Goal: Find specific page/section: Find specific page/section

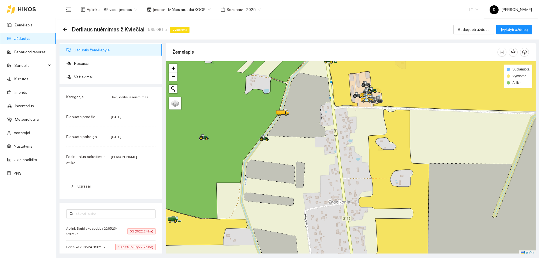
scroll to position [2, 0]
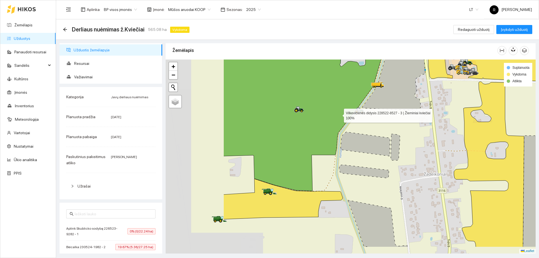
drag, startPoint x: 240, startPoint y: 142, endPoint x: 345, endPoint y: 111, distance: 109.3
click at [345, 111] on icon at bounding box center [303, 102] width 158 height 177
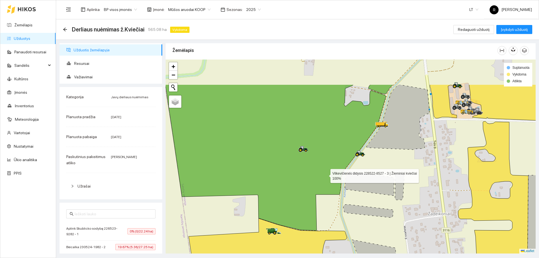
drag, startPoint x: 331, startPoint y: 129, endPoint x: 323, endPoint y: 178, distance: 49.6
click at [323, 177] on icon at bounding box center [275, 158] width 221 height 146
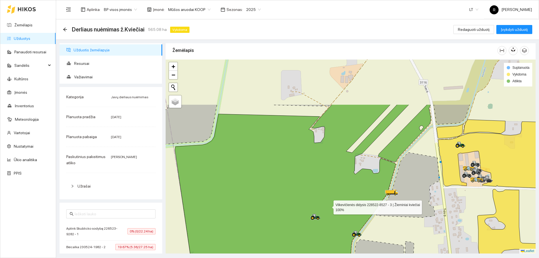
drag, startPoint x: 316, startPoint y: 141, endPoint x: 329, endPoint y: 205, distance: 65.8
click at [329, 205] on icon at bounding box center [292, 201] width 234 height 194
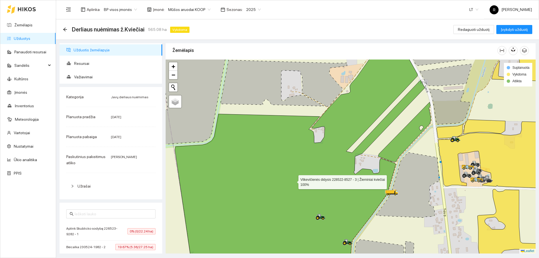
drag, startPoint x: 327, startPoint y: 200, endPoint x: 328, endPoint y: 91, distance: 109.0
click at [328, 91] on icon at bounding box center [300, 156] width 250 height 233
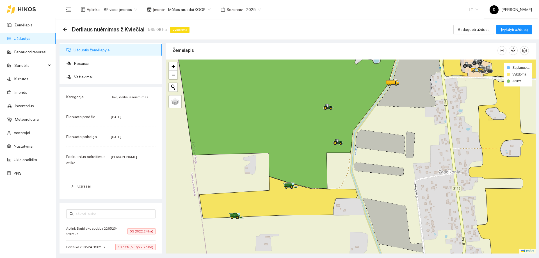
drag, startPoint x: 336, startPoint y: 158, endPoint x: 326, endPoint y: 132, distance: 27.3
click at [326, 132] on div at bounding box center [351, 157] width 370 height 194
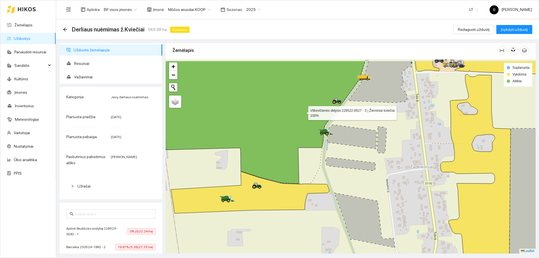
drag, startPoint x: 322, startPoint y: 90, endPoint x: 303, endPoint y: 111, distance: 28.1
click at [303, 111] on icon at bounding box center [258, 122] width 214 height 123
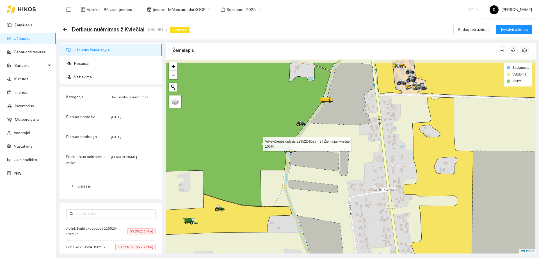
drag, startPoint x: 292, startPoint y: 119, endPoint x: 256, endPoint y: 146, distance: 45.2
click at [256, 146] on icon at bounding box center [220, 134] width 220 height 144
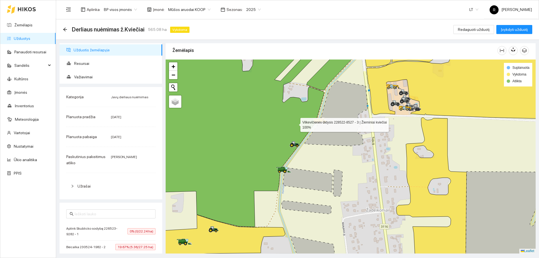
drag, startPoint x: 299, startPoint y: 104, endPoint x: 295, endPoint y: 125, distance: 21.8
click at [295, 125] on icon at bounding box center [224, 141] width 199 height 172
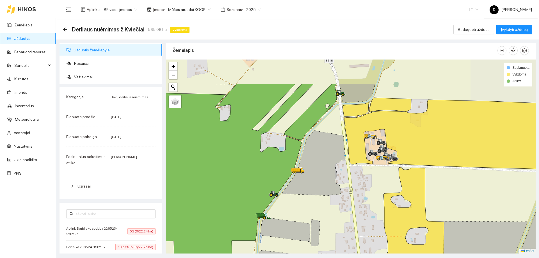
drag, startPoint x: 331, startPoint y: 102, endPoint x: 304, endPoint y: 156, distance: 60.8
click at [304, 156] on icon at bounding box center [313, 163] width 63 height 65
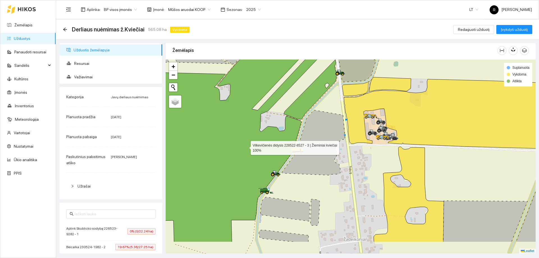
drag, startPoint x: 244, startPoint y: 170, endPoint x: 248, endPoint y: 120, distance: 50.1
click at [248, 120] on icon at bounding box center [232, 125] width 197 height 233
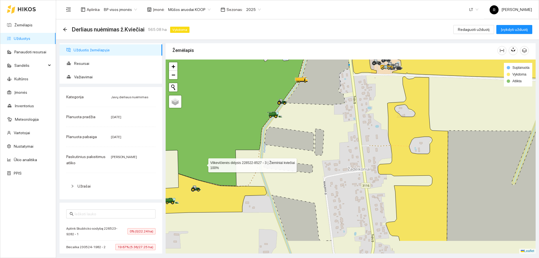
drag, startPoint x: 204, startPoint y: 166, endPoint x: 204, endPoint y: 160, distance: 6.2
click at [204, 160] on icon at bounding box center [218, 97] width 176 height 178
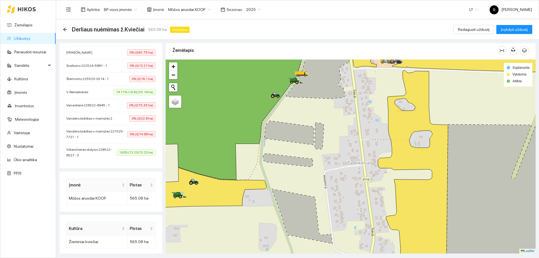
scroll to position [468, 0]
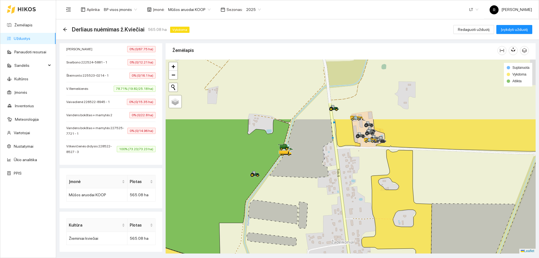
drag, startPoint x: 280, startPoint y: 88, endPoint x: 259, endPoint y: 177, distance: 92.0
click at [259, 177] on icon at bounding box center [200, 189] width 177 height 140
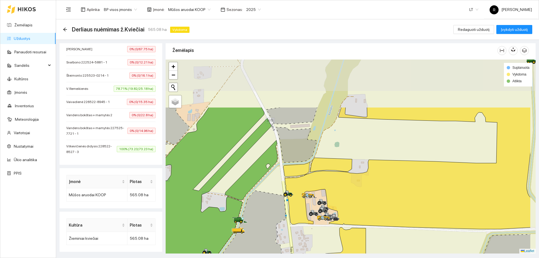
drag, startPoint x: 288, startPoint y: 137, endPoint x: 263, endPoint y: 181, distance: 50.3
click at [263, 181] on div at bounding box center [351, 157] width 370 height 194
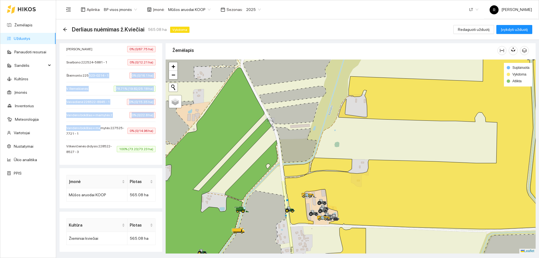
drag, startPoint x: 87, startPoint y: 79, endPoint x: 98, endPoint y: 123, distance: 45.6
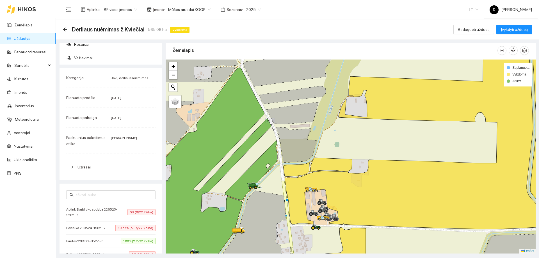
scroll to position [0, 0]
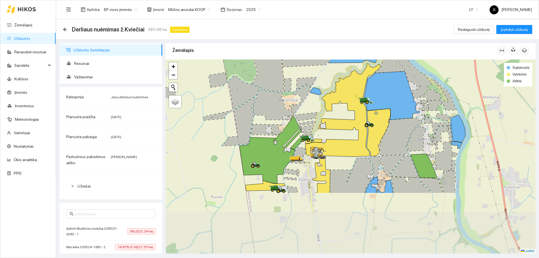
drag, startPoint x: 258, startPoint y: 249, endPoint x: 294, endPoint y: 169, distance: 87.7
click at [294, 169] on div at bounding box center [351, 157] width 370 height 194
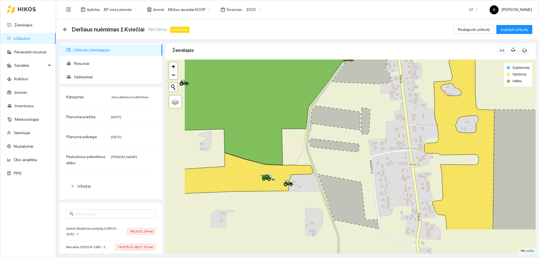
drag, startPoint x: 273, startPoint y: 175, endPoint x: 330, endPoint y: 131, distance: 71.6
click at [330, 131] on div at bounding box center [351, 157] width 370 height 194
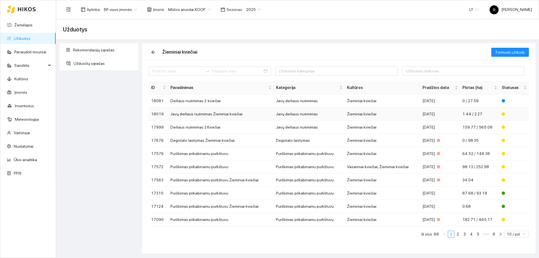
click at [304, 116] on td "Javų derliaus nuėmimas" at bounding box center [309, 114] width 71 height 13
click at [301, 130] on td "Javų derliaus nuėmimas" at bounding box center [309, 127] width 71 height 13
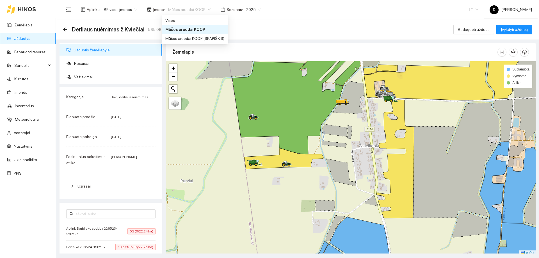
click at [205, 10] on span "Mūšos aruodai KOOP" at bounding box center [189, 9] width 42 height 8
click at [189, 30] on div "Mūšos aruodai KOOP" at bounding box center [194, 29] width 59 height 6
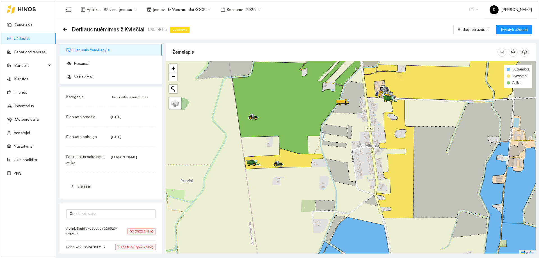
click at [194, 10] on span "Mūšos aruodai KOOP" at bounding box center [189, 9] width 42 height 8
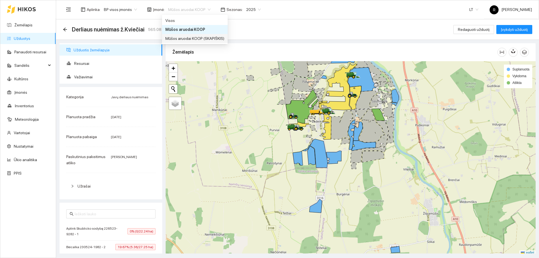
scroll to position [2, 0]
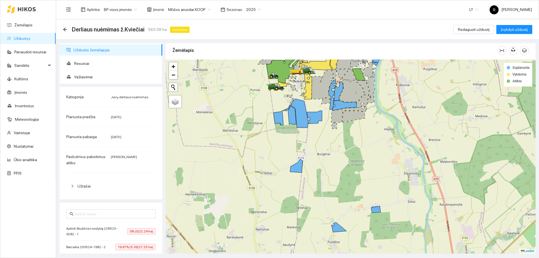
drag, startPoint x: 373, startPoint y: 177, endPoint x: 349, endPoint y: 131, distance: 51.3
click at [349, 131] on div at bounding box center [351, 157] width 370 height 194
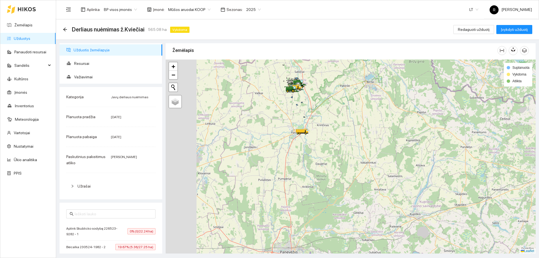
drag, startPoint x: 206, startPoint y: 109, endPoint x: 300, endPoint y: 117, distance: 94.4
click at [300, 117] on div at bounding box center [351, 157] width 370 height 194
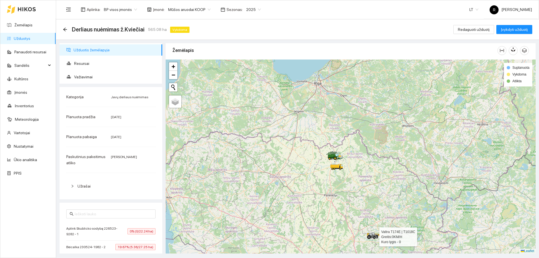
click at [374, 237] on icon at bounding box center [374, 237] width 1 height 1
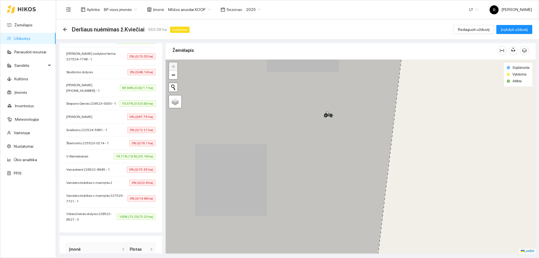
scroll to position [393, 0]
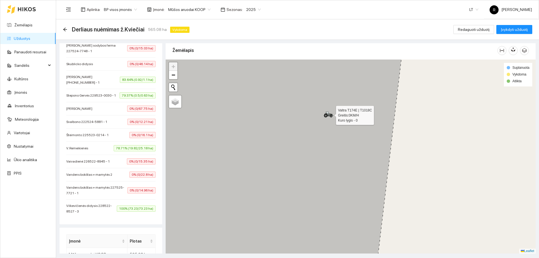
click at [330, 114] on icon at bounding box center [329, 113] width 10 height 4
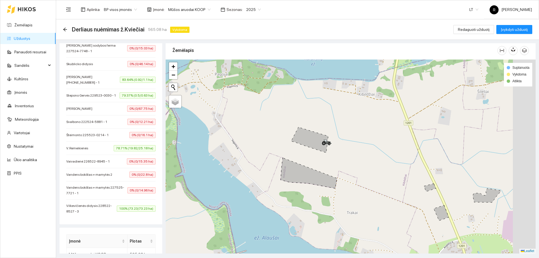
drag, startPoint x: 365, startPoint y: 178, endPoint x: 347, endPoint y: 173, distance: 18.3
click at [349, 174] on div at bounding box center [351, 157] width 370 height 194
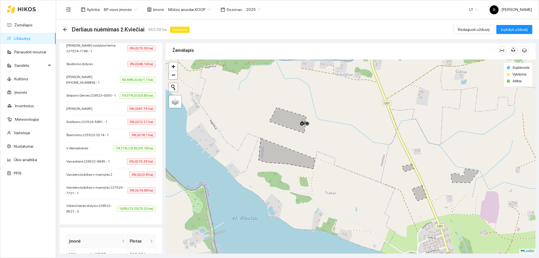
drag, startPoint x: 379, startPoint y: 177, endPoint x: 360, endPoint y: 156, distance: 28.2
click at [360, 157] on div at bounding box center [351, 157] width 370 height 194
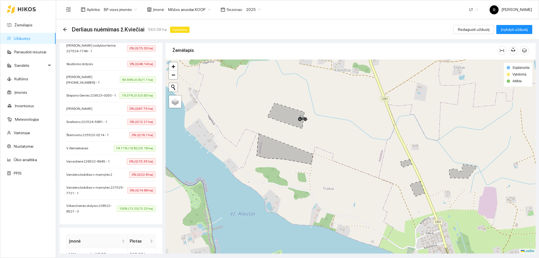
drag, startPoint x: 365, startPoint y: 161, endPoint x: 360, endPoint y: 155, distance: 7.8
click at [361, 156] on div at bounding box center [351, 157] width 370 height 194
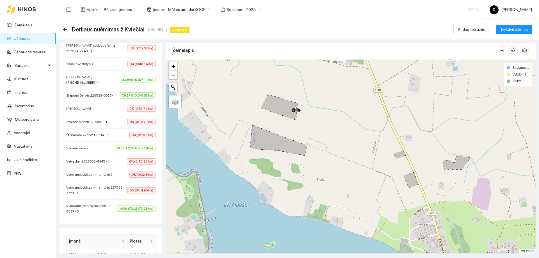
drag, startPoint x: 357, startPoint y: 142, endPoint x: 348, endPoint y: 131, distance: 13.6
click at [349, 132] on div at bounding box center [351, 157] width 370 height 194
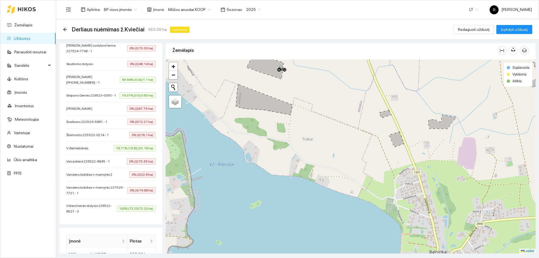
drag, startPoint x: 358, startPoint y: 148, endPoint x: 344, endPoint y: 99, distance: 50.8
click at [344, 99] on div at bounding box center [351, 157] width 370 height 194
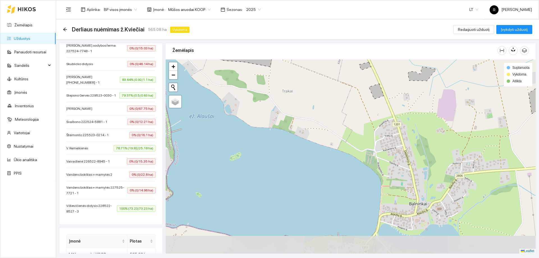
drag, startPoint x: 353, startPoint y: 142, endPoint x: 343, endPoint y: 122, distance: 23.4
click at [343, 122] on div at bounding box center [351, 157] width 370 height 194
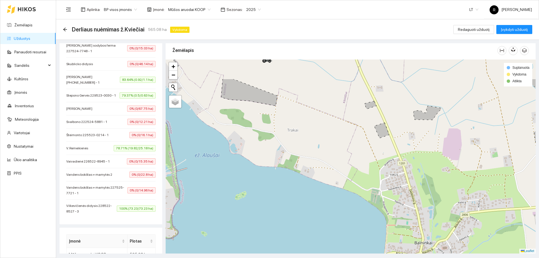
drag, startPoint x: 407, startPoint y: 154, endPoint x: 409, endPoint y: 167, distance: 13.1
click at [409, 167] on div at bounding box center [351, 157] width 370 height 194
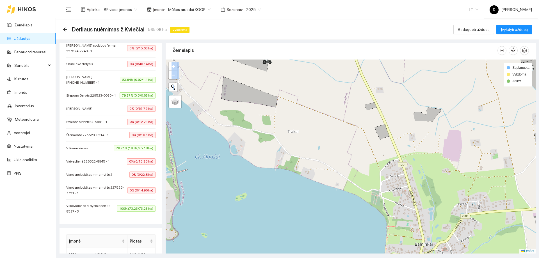
drag, startPoint x: 192, startPoint y: 108, endPoint x: 245, endPoint y: 134, distance: 59.3
click at [201, 154] on div at bounding box center [351, 157] width 370 height 194
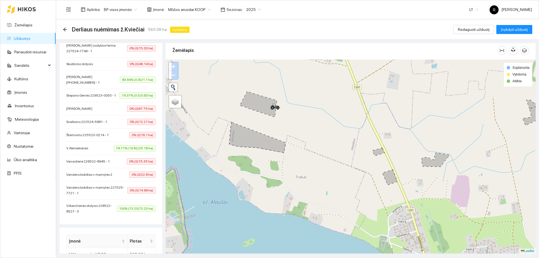
drag, startPoint x: 283, startPoint y: 124, endPoint x: 293, endPoint y: 164, distance: 41.2
click at [291, 170] on div at bounding box center [351, 157] width 370 height 194
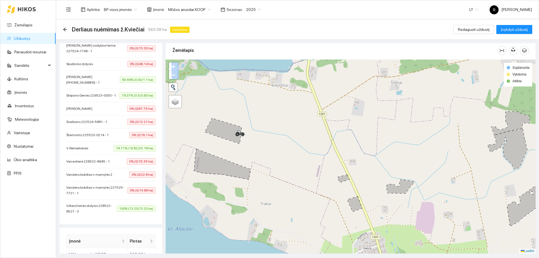
drag, startPoint x: 311, startPoint y: 129, endPoint x: 275, endPoint y: 155, distance: 44.5
click at [275, 155] on div at bounding box center [351, 157] width 370 height 194
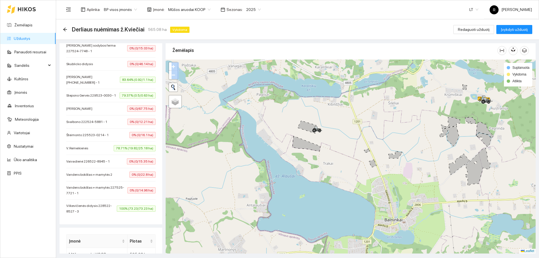
drag, startPoint x: 101, startPoint y: 70, endPoint x: 99, endPoint y: 92, distance: 21.8
click at [99, 92] on ul "Aplink Skublicko sodybą 226523-9282 - 1 0% (0/22.24 ha) Beicalka 230524-1982 - …" at bounding box center [110, 23] width 89 height 388
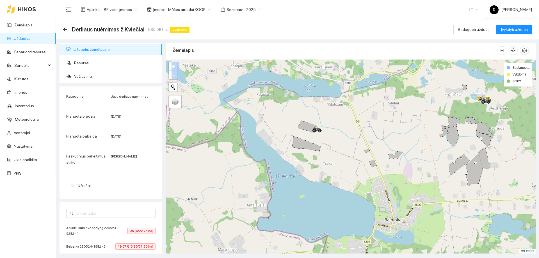
scroll to position [0, 0]
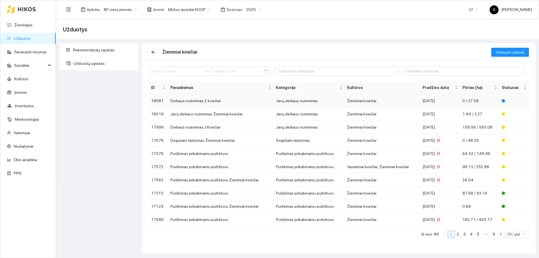
click at [294, 101] on td "Javų derliaus nuėmimas" at bounding box center [309, 100] width 71 height 13
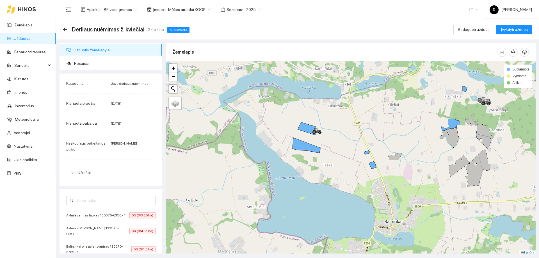
scroll to position [2, 0]
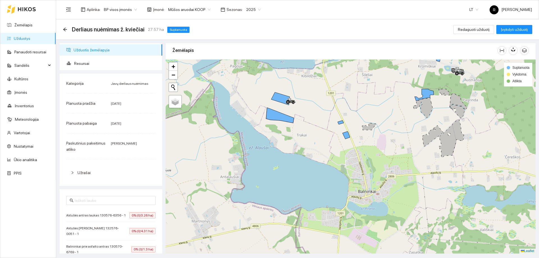
drag, startPoint x: 228, startPoint y: 182, endPoint x: 201, endPoint y: 154, distance: 38.5
click at [201, 154] on div at bounding box center [351, 157] width 370 height 194
click at [369, 152] on div at bounding box center [351, 157] width 370 height 194
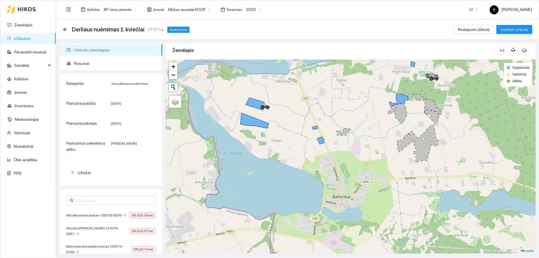
drag, startPoint x: 341, startPoint y: 158, endPoint x: 331, endPoint y: 160, distance: 10.2
click at [331, 160] on div at bounding box center [351, 157] width 370 height 194
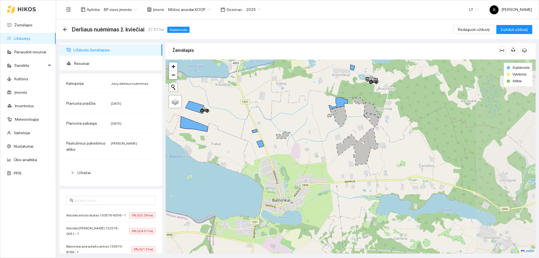
drag, startPoint x: 386, startPoint y: 158, endPoint x: 325, endPoint y: 161, distance: 60.5
click at [325, 161] on div at bounding box center [351, 157] width 370 height 194
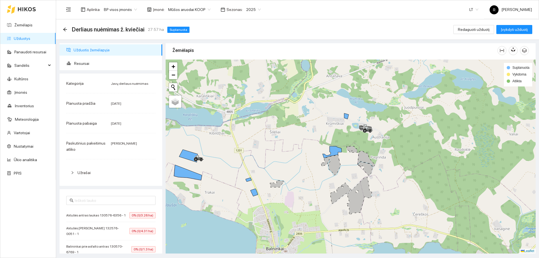
drag, startPoint x: 387, startPoint y: 150, endPoint x: 382, endPoint y: 199, distance: 49.4
click at [382, 199] on div at bounding box center [351, 157] width 370 height 194
click at [247, 179] on icon at bounding box center [249, 180] width 6 height 4
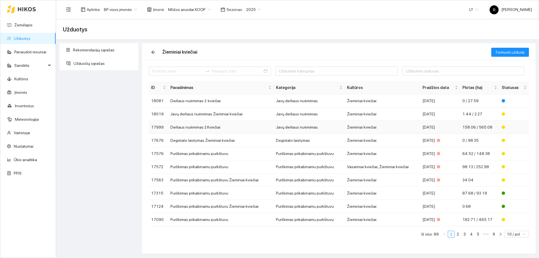
click at [296, 129] on td "Javų derliaus nuėmimas" at bounding box center [309, 127] width 71 height 13
click at [289, 111] on td "Javų derliaus nuėmimas" at bounding box center [309, 114] width 71 height 13
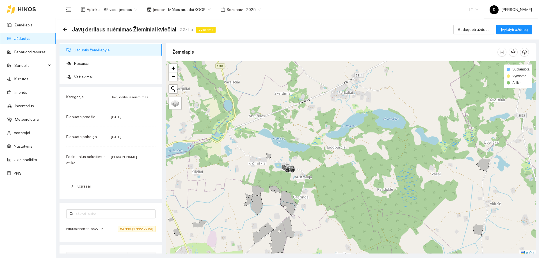
scroll to position [2, 0]
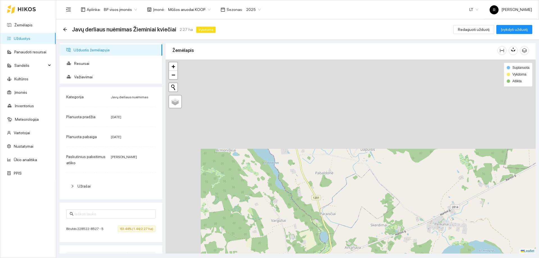
drag, startPoint x: 323, startPoint y: 136, endPoint x: 451, endPoint y: 267, distance: 183.3
click at [451, 258] on html "Žemėlapis Užduotys Panaudoti resursai Sandėlis Kultūros Įmonės Inventorius Mete…" at bounding box center [269, 129] width 539 height 258
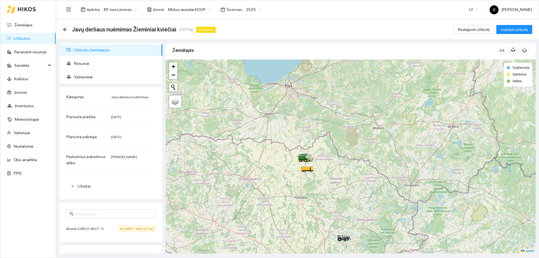
drag, startPoint x: 303, startPoint y: 117, endPoint x: 313, endPoint y: 181, distance: 64.9
click at [313, 171] on icon at bounding box center [307, 168] width 13 height 5
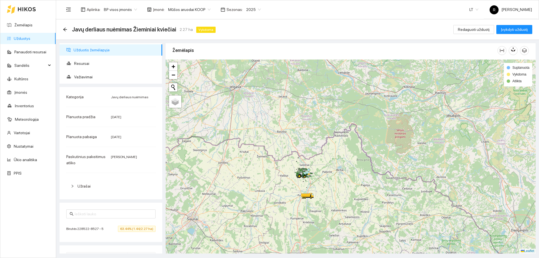
click at [311, 177] on icon at bounding box center [305, 174] width 16 height 7
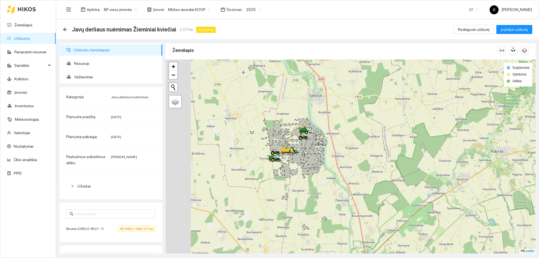
drag, startPoint x: 309, startPoint y: 170, endPoint x: 391, endPoint y: 173, distance: 81.8
click at [391, 173] on div at bounding box center [351, 157] width 370 height 194
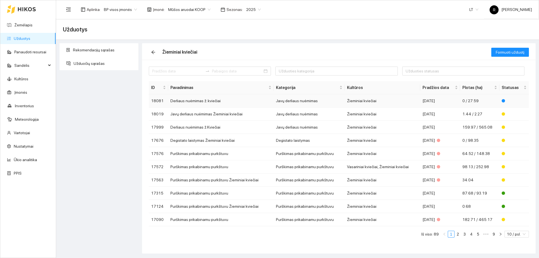
click at [302, 101] on td "Javų derliaus nuėmimas" at bounding box center [309, 100] width 71 height 13
click at [311, 114] on td "Javų derliaus nuėmimas" at bounding box center [309, 114] width 71 height 13
click at [287, 127] on td "Javų derliaus nuėmimas" at bounding box center [309, 127] width 71 height 13
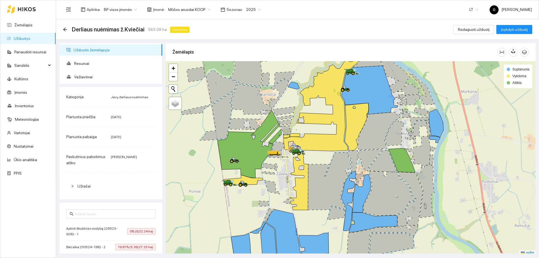
click at [28, 40] on link "Užduotys" at bounding box center [22, 38] width 17 height 4
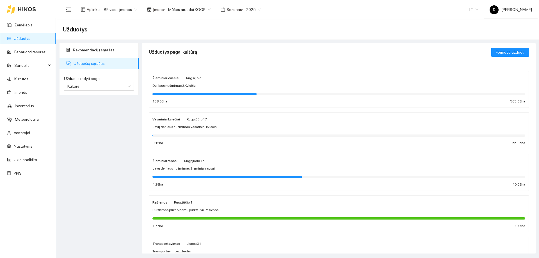
click at [165, 78] on strong "Žieminiai kviečiai" at bounding box center [165, 78] width 27 height 4
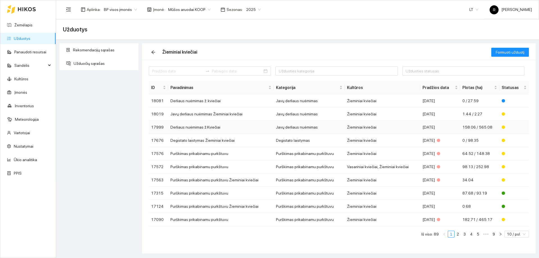
click at [304, 128] on td "Javų derliaus nuėmimas" at bounding box center [309, 127] width 71 height 13
